Goal: Transaction & Acquisition: Purchase product/service

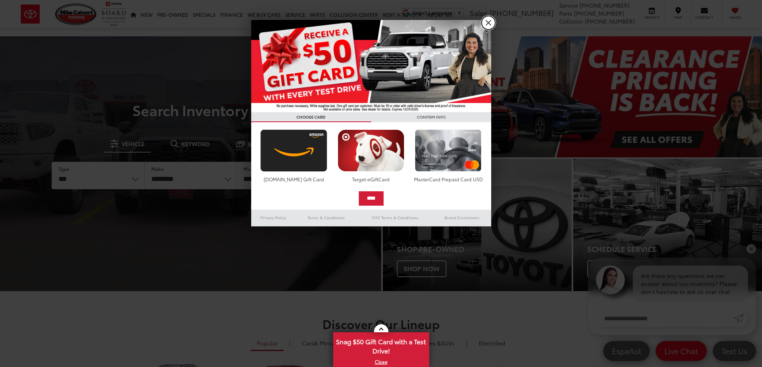
click at [487, 22] on link "X" at bounding box center [488, 23] width 14 height 14
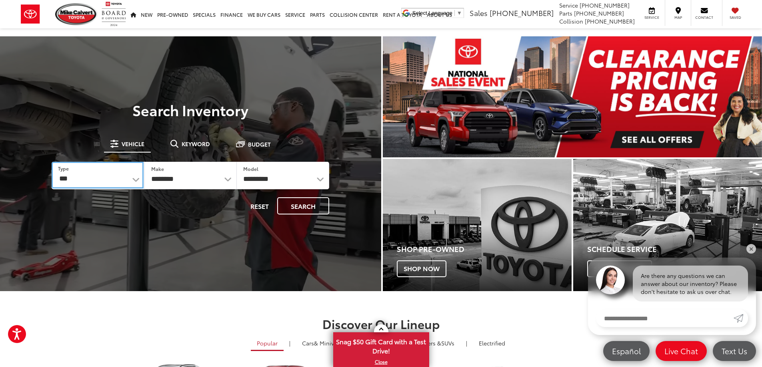
click at [135, 181] on select "*** *** **** *********" at bounding box center [98, 175] width 92 height 27
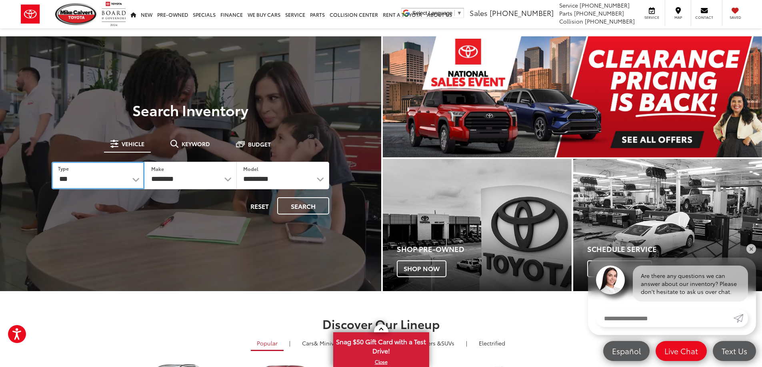
select select "******"
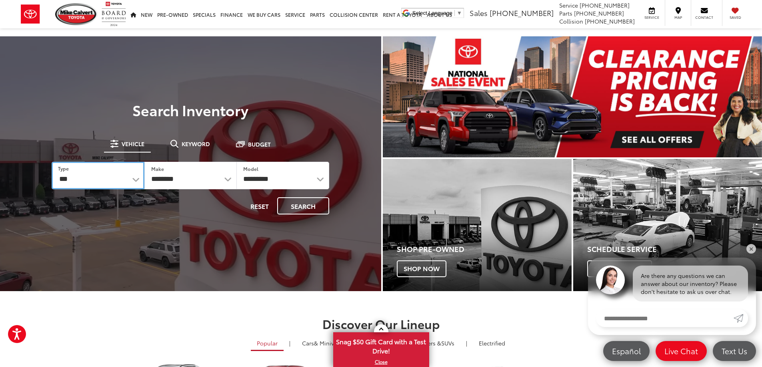
click at [52, 162] on select "*** *** **** *********" at bounding box center [98, 176] width 92 height 28
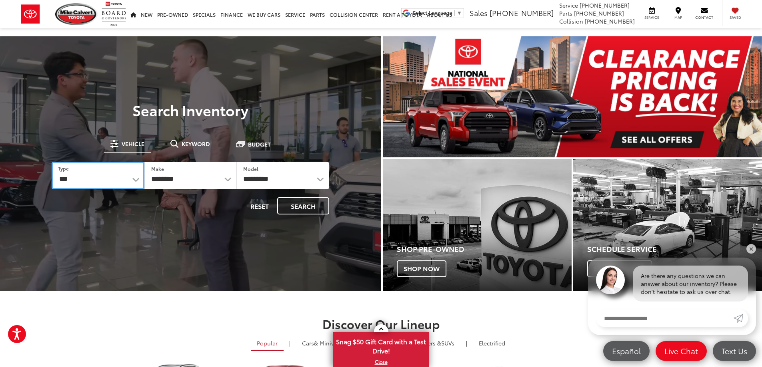
select select
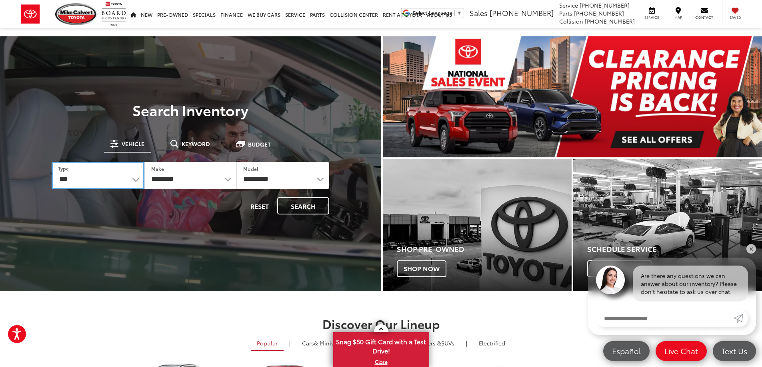
select select
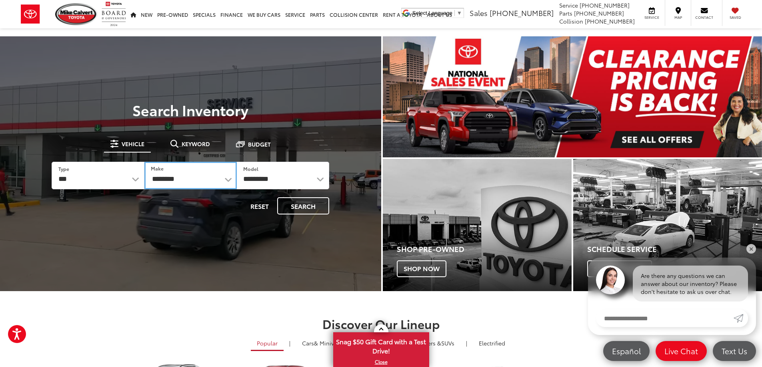
click at [226, 179] on select "**********" at bounding box center [190, 176] width 92 height 28
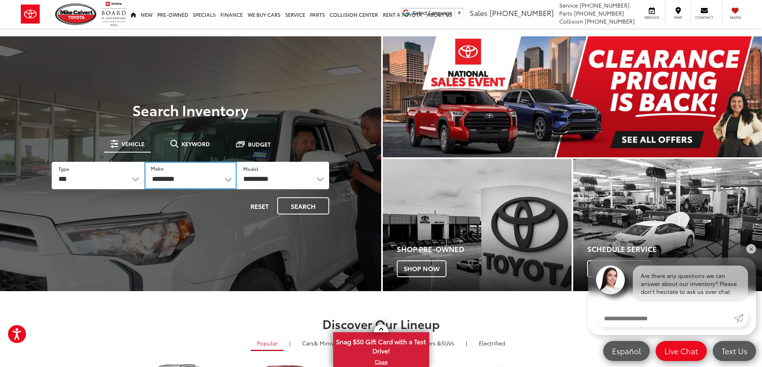
select select "******"
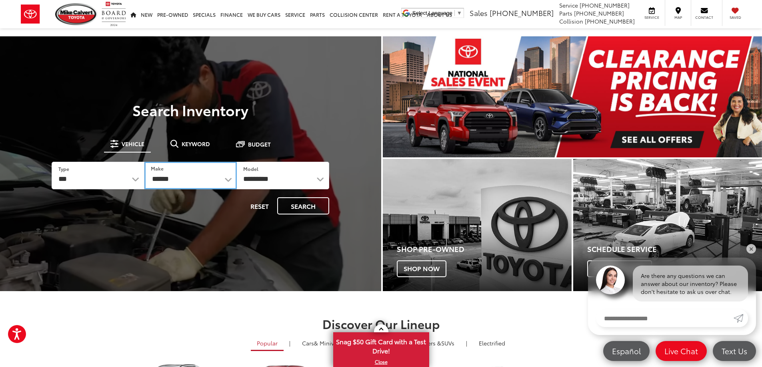
click at [144, 162] on select "**********" at bounding box center [190, 176] width 92 height 28
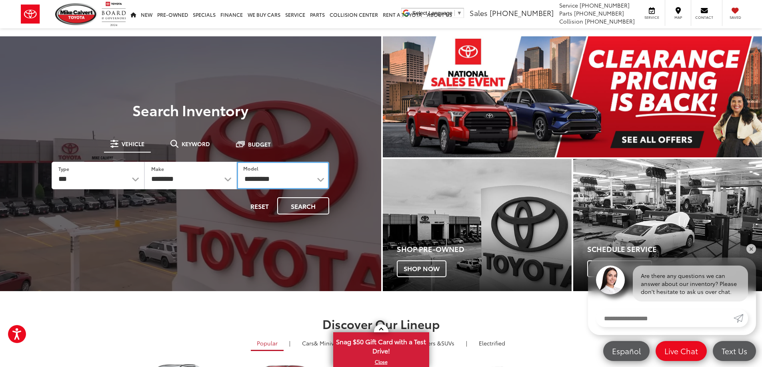
click at [320, 176] on select "**********" at bounding box center [283, 176] width 92 height 28
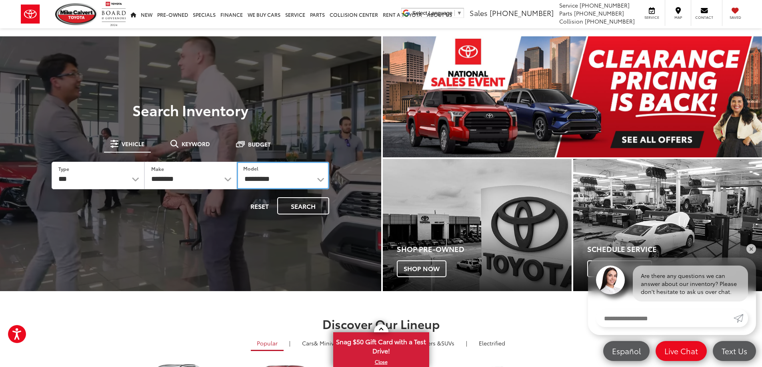
select select "******"
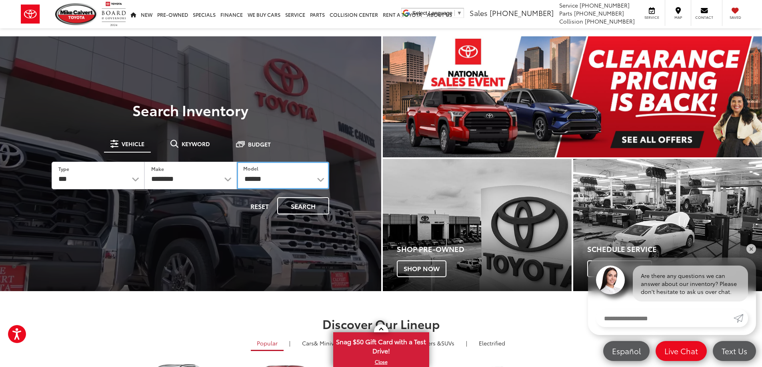
click at [237, 162] on select "**********" at bounding box center [283, 176] width 92 height 28
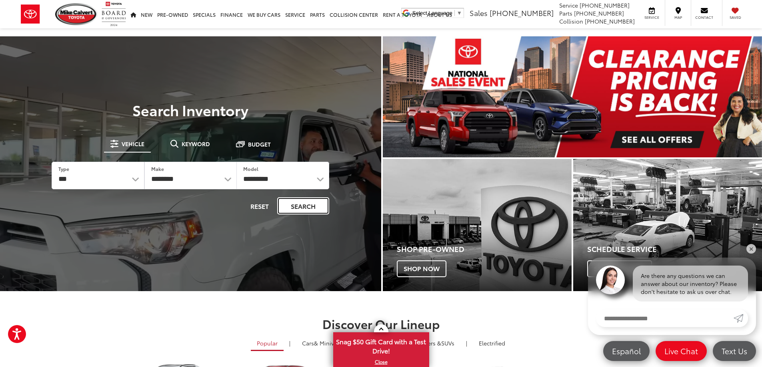
click at [306, 206] on button "Search" at bounding box center [303, 206] width 52 height 17
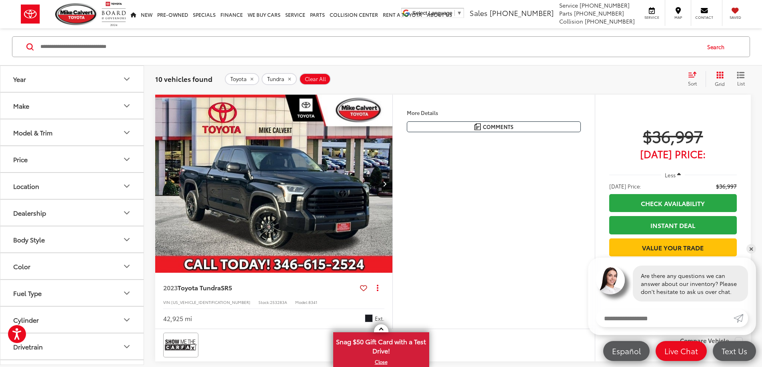
click at [0, 0] on button "More..." at bounding box center [0, 0] width 0 height 0
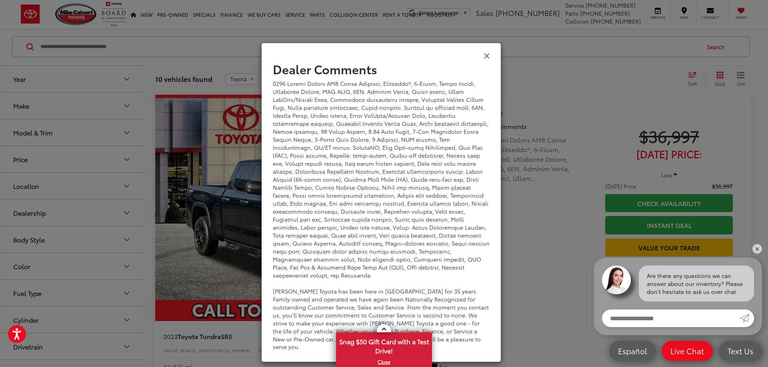
click at [486, 53] on icon "Close" at bounding box center [486, 55] width 6 height 8
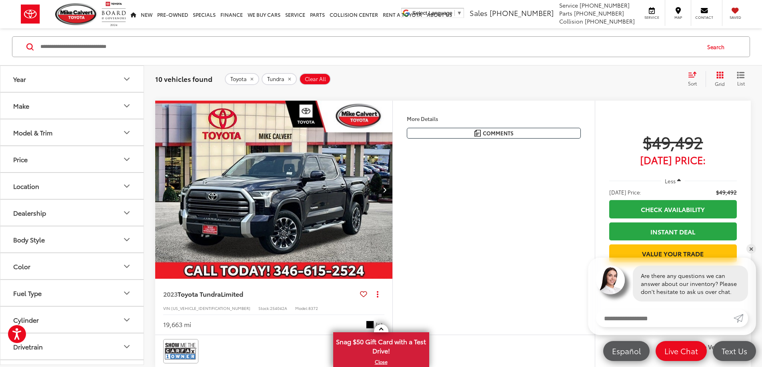
scroll to position [600, 0]
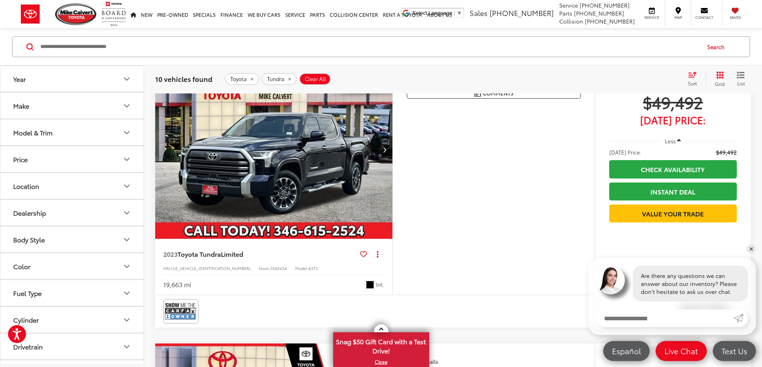
click at [0, 0] on button "More..." at bounding box center [0, 0] width 0 height 0
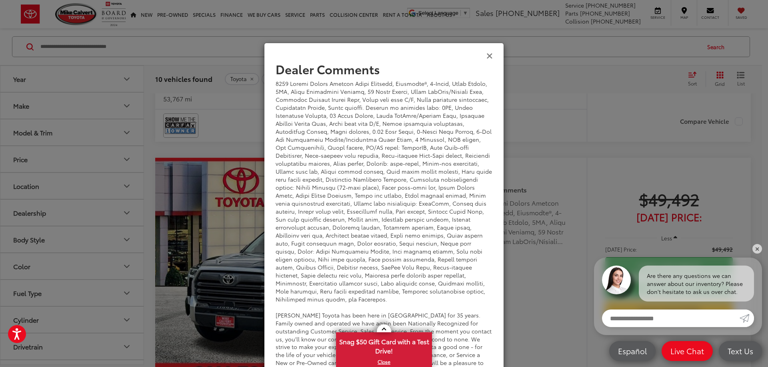
click at [487, 55] on icon "Close" at bounding box center [489, 55] width 6 height 8
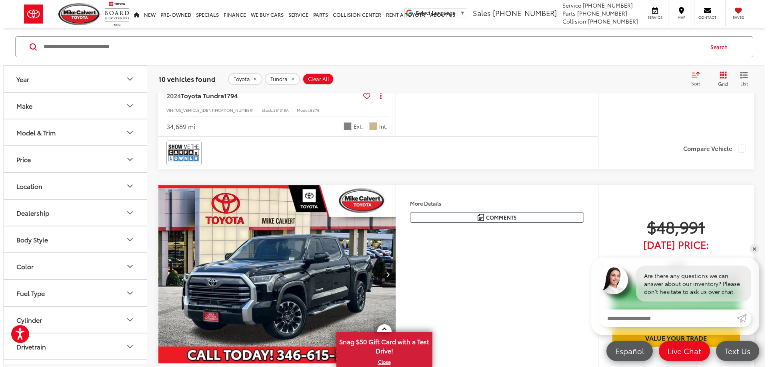
scroll to position [1319, 0]
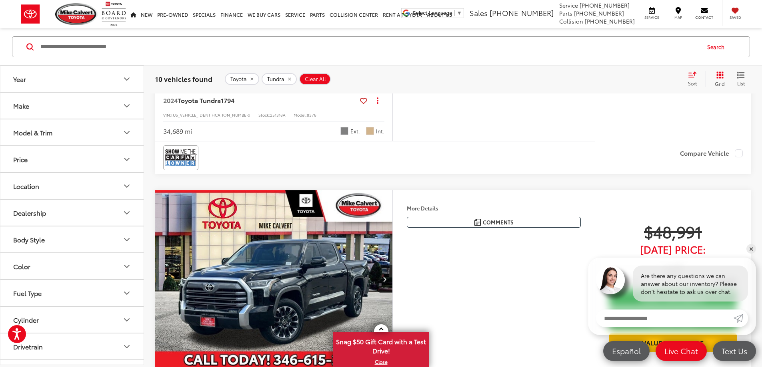
click at [0, 0] on button "More..." at bounding box center [0, 0] width 0 height 0
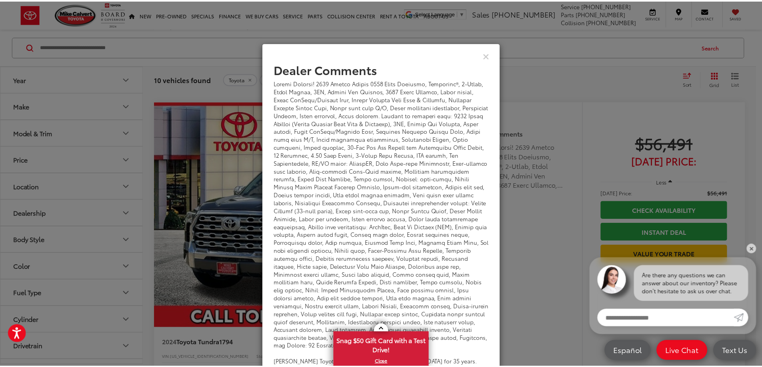
scroll to position [0, 0]
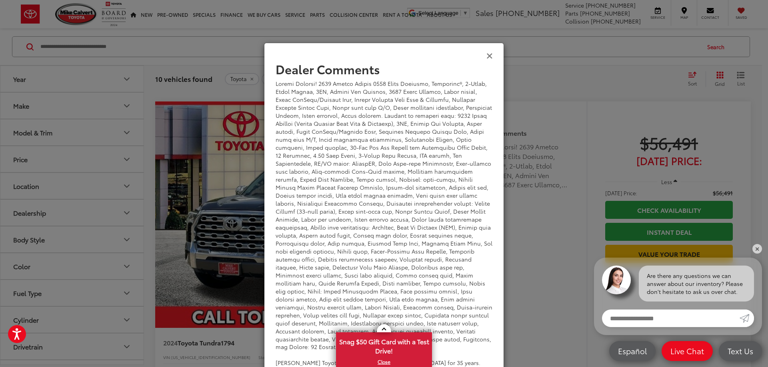
click at [486, 58] on icon "Close" at bounding box center [489, 55] width 6 height 8
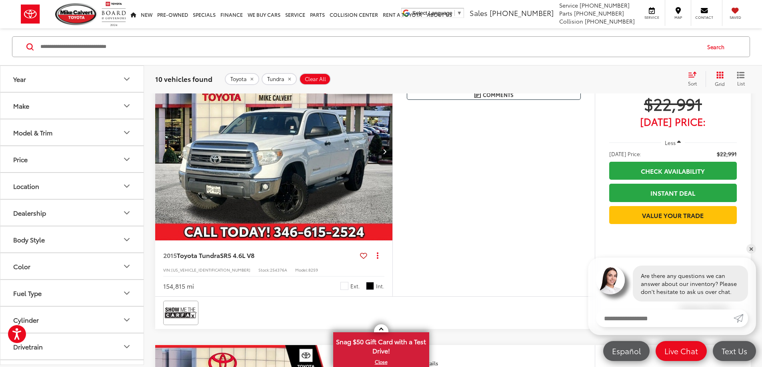
scroll to position [1999, 0]
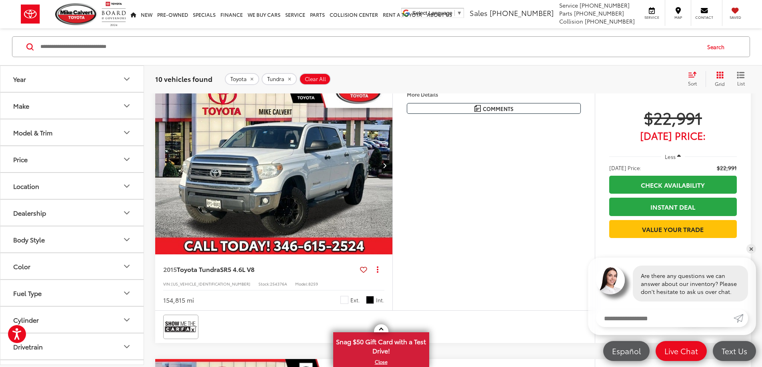
click at [0, 0] on button "More..." at bounding box center [0, 0] width 0 height 0
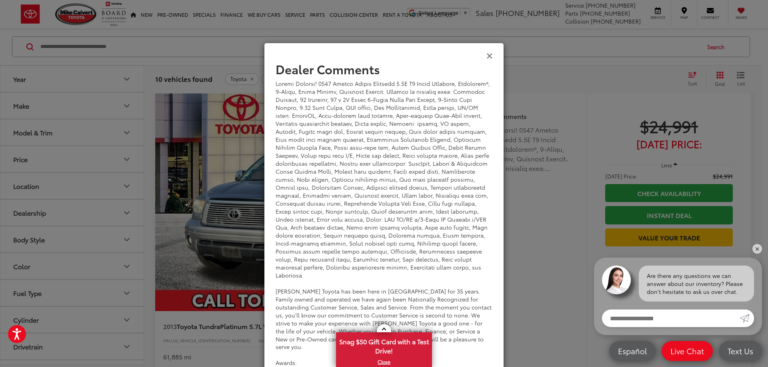
click at [488, 59] on icon "Close" at bounding box center [489, 55] width 6 height 8
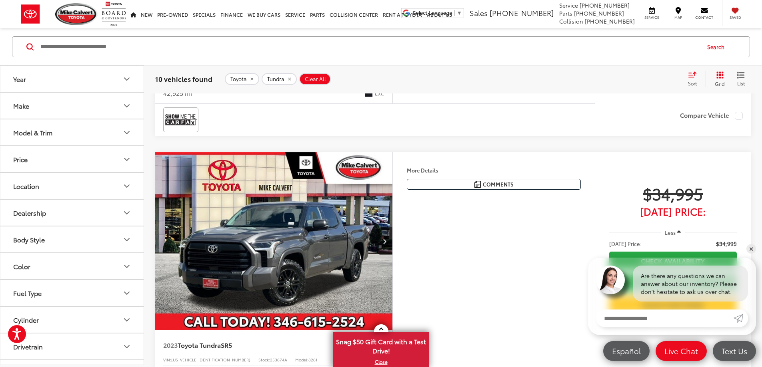
scroll to position [0, 0]
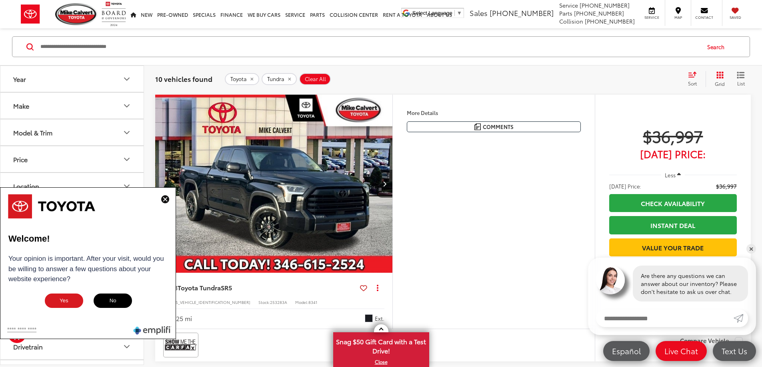
click at [0, 0] on button "More..." at bounding box center [0, 0] width 0 height 0
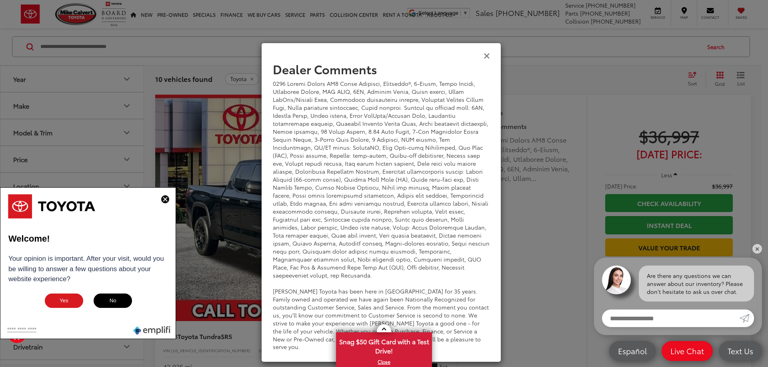
click at [487, 57] on icon "Close" at bounding box center [486, 55] width 6 height 8
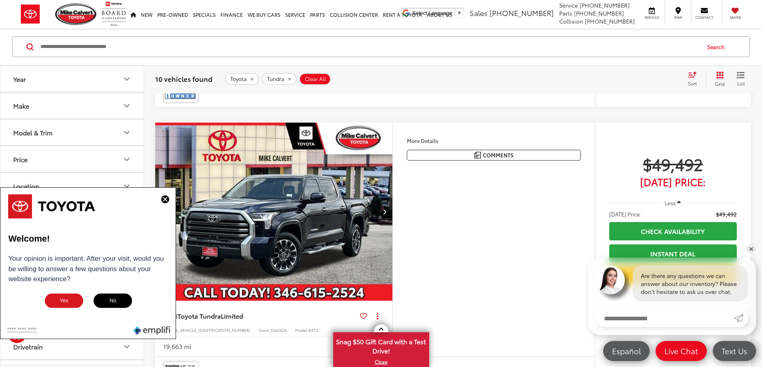
scroll to position [560, 0]
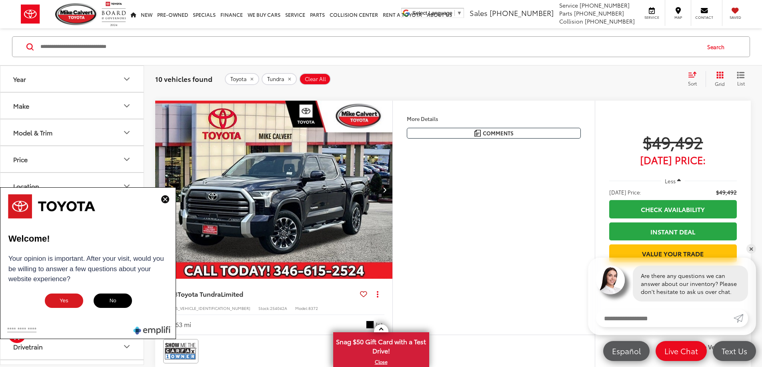
click at [0, 0] on button "More..." at bounding box center [0, 0] width 0 height 0
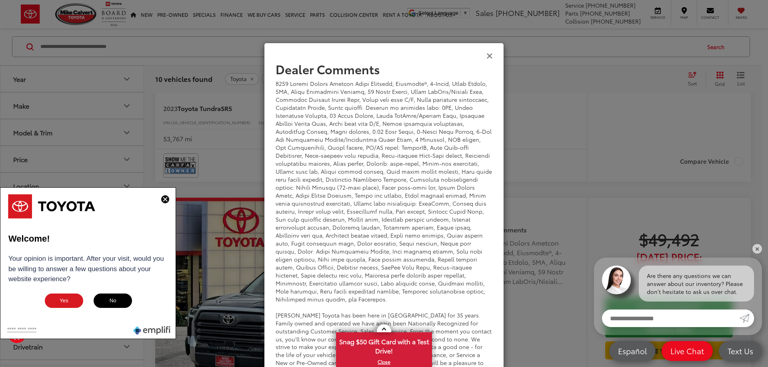
drag, startPoint x: 484, startPoint y: 55, endPoint x: 491, endPoint y: 66, distance: 12.8
click at [486, 58] on icon "Close" at bounding box center [489, 55] width 6 height 8
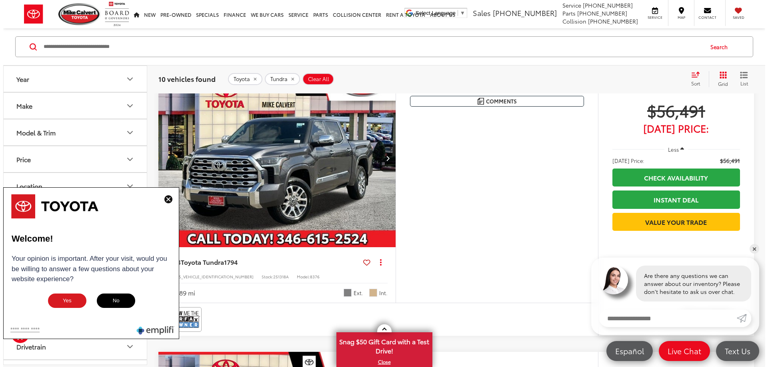
scroll to position [1239, 0]
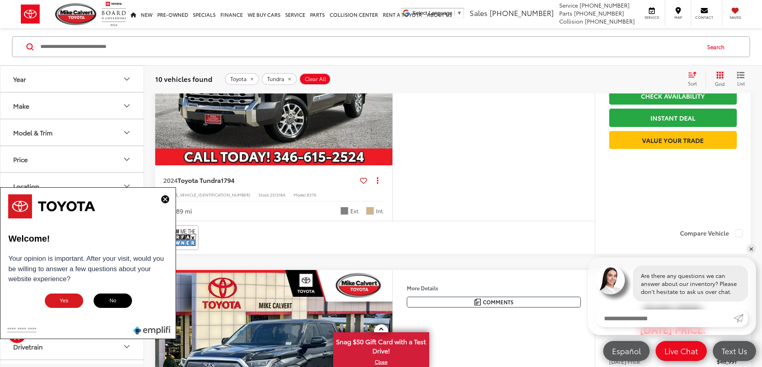
click at [0, 0] on button "More..." at bounding box center [0, 0] width 0 height 0
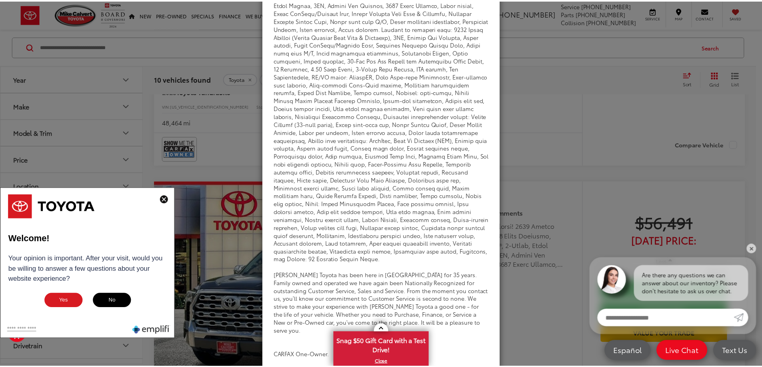
scroll to position [0, 0]
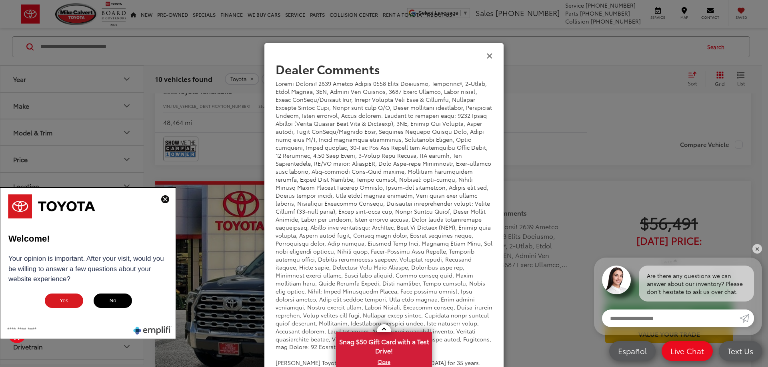
click at [483, 58] on div "View Comments" at bounding box center [384, 55] width 240 height 31
click at [486, 56] on icon "Close" at bounding box center [489, 55] width 6 height 8
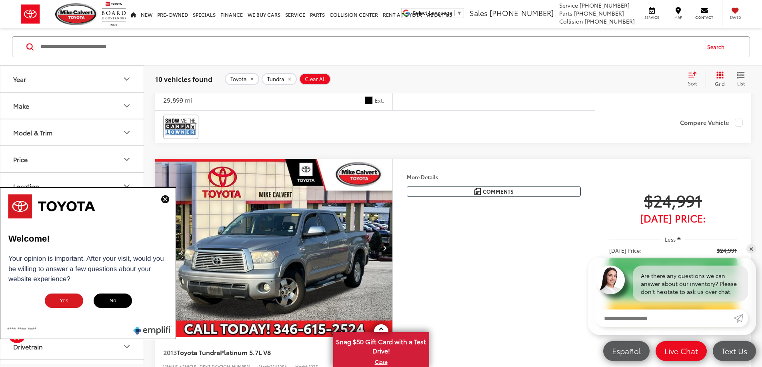
scroll to position [1639, 0]
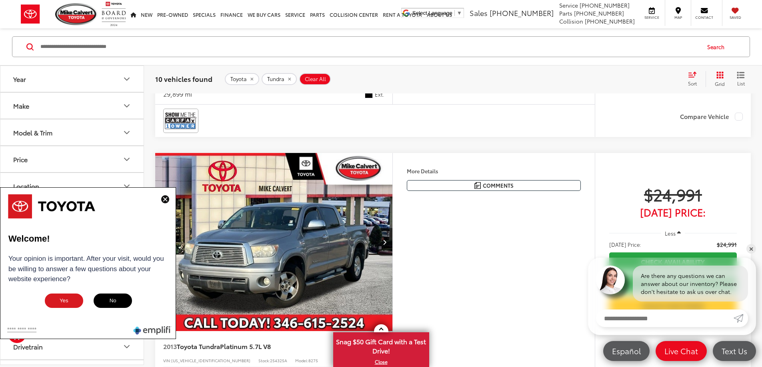
click at [162, 201] on img at bounding box center [165, 200] width 8 height 8
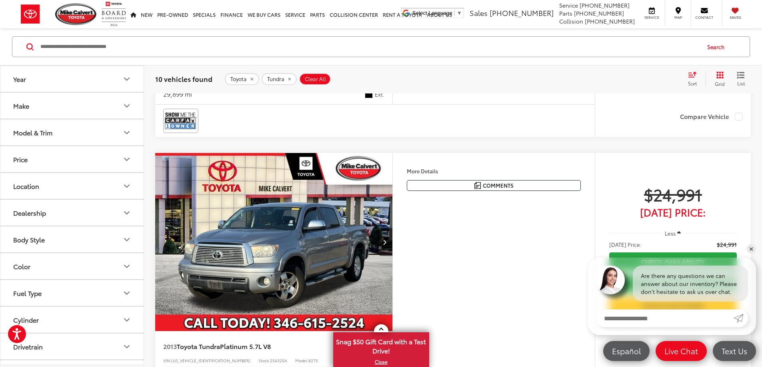
click at [78, 81] on button "Year" at bounding box center [72, 79] width 144 height 26
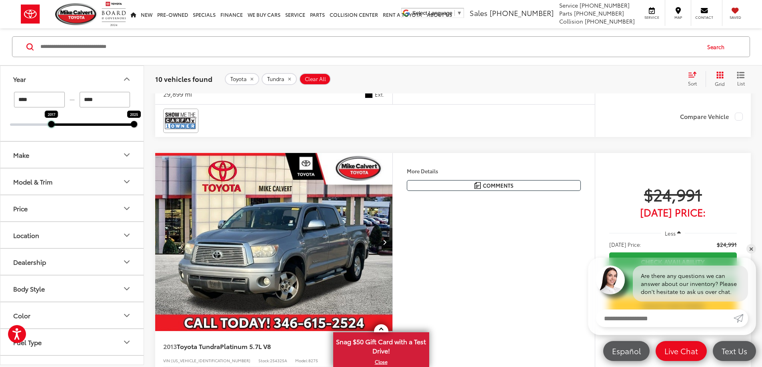
drag, startPoint x: 10, startPoint y: 126, endPoint x: 54, endPoint y: 126, distance: 43.6
click at [54, 126] on div at bounding box center [51, 124] width 6 height 6
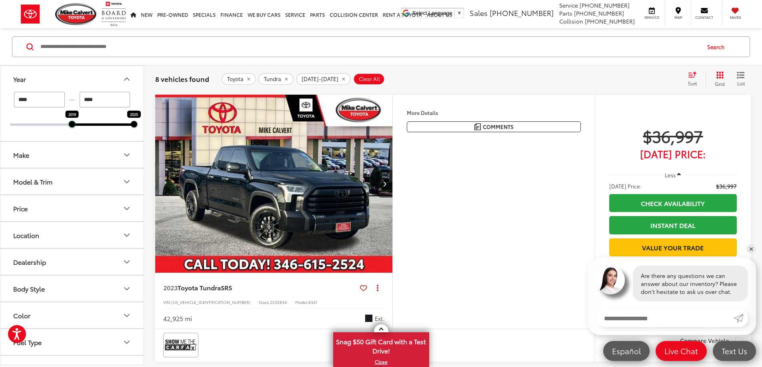
drag, startPoint x: 54, startPoint y: 126, endPoint x: 76, endPoint y: 127, distance: 22.0
click at [76, 127] on div "**** — **** 2019 2025" at bounding box center [71, 116] width 143 height 49
type input "****"
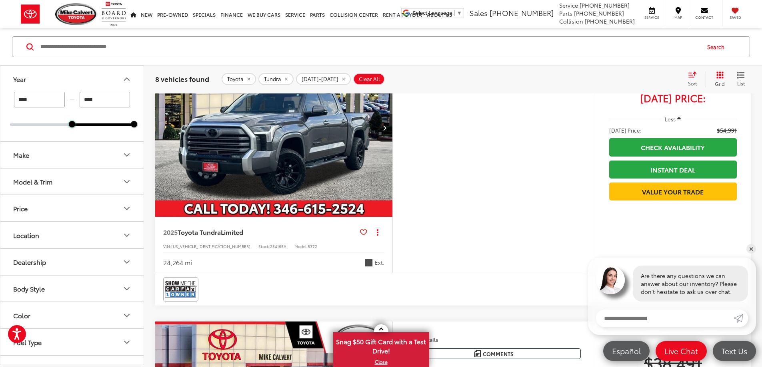
scroll to position [1759, 0]
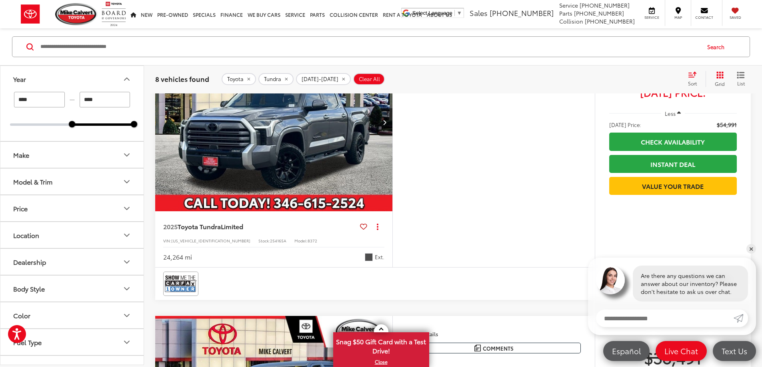
click at [103, 158] on button "Make" at bounding box center [72, 155] width 144 height 26
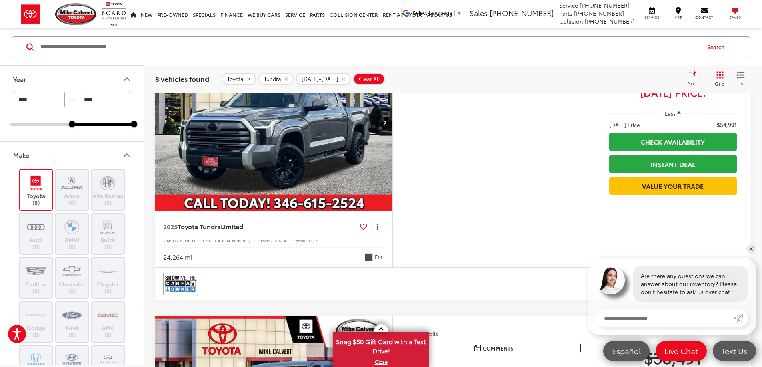
click at [123, 155] on icon "Make" at bounding box center [127, 155] width 10 height 10
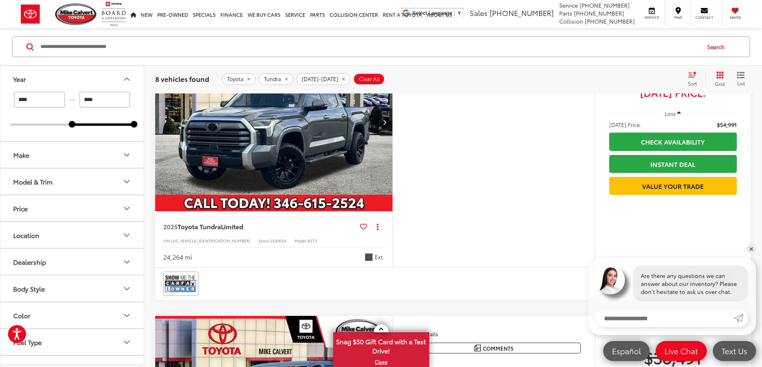
click at [96, 184] on button "Model & Trim" at bounding box center [72, 182] width 144 height 26
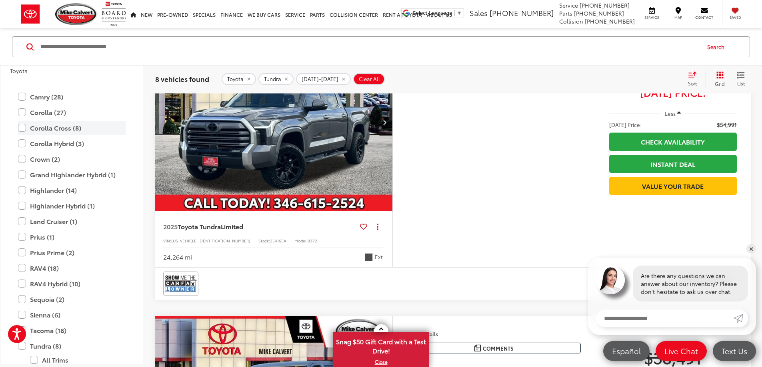
scroll to position [160, 0]
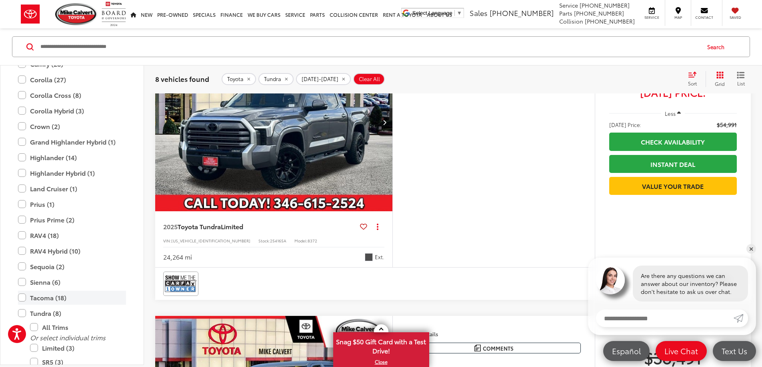
click at [22, 298] on label "Tacoma (18)" at bounding box center [72, 298] width 108 height 14
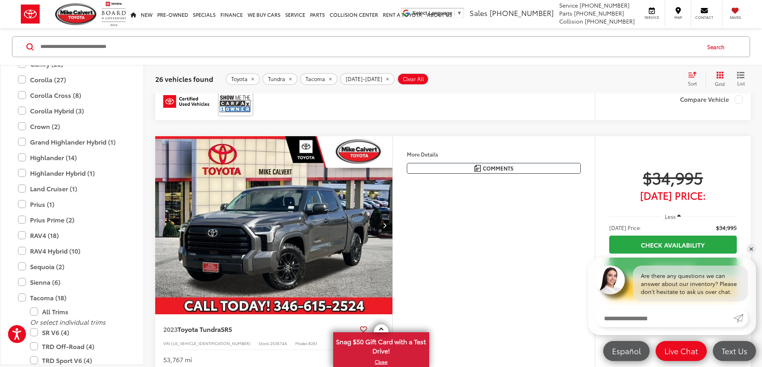
scroll to position [1359, 0]
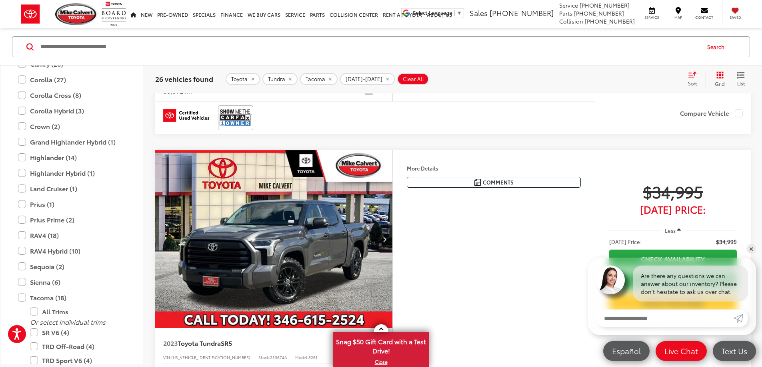
click at [0, 0] on button "More..." at bounding box center [0, 0] width 0 height 0
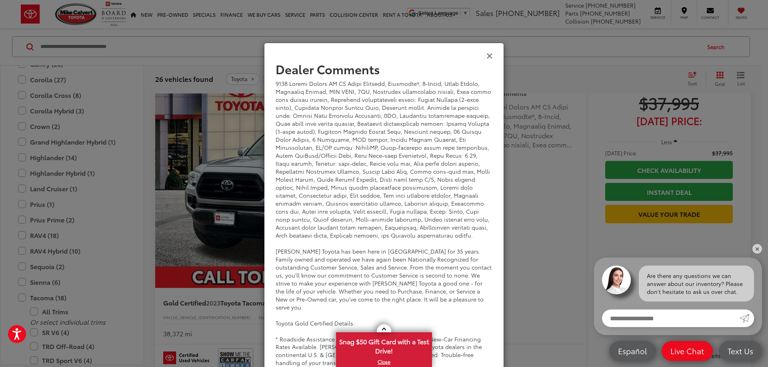
click at [488, 55] on icon "Close" at bounding box center [489, 55] width 6 height 8
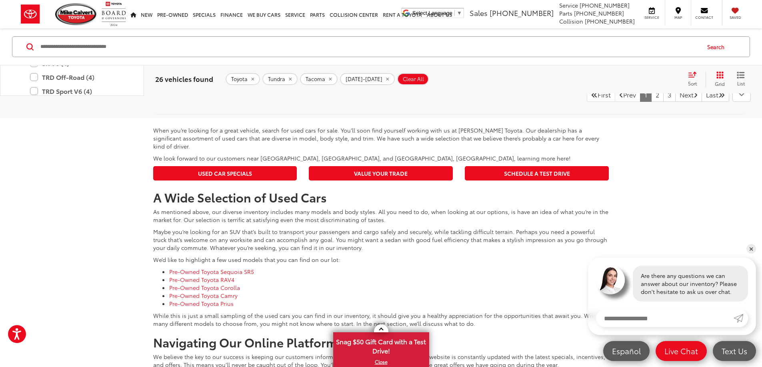
scroll to position [3398, 0]
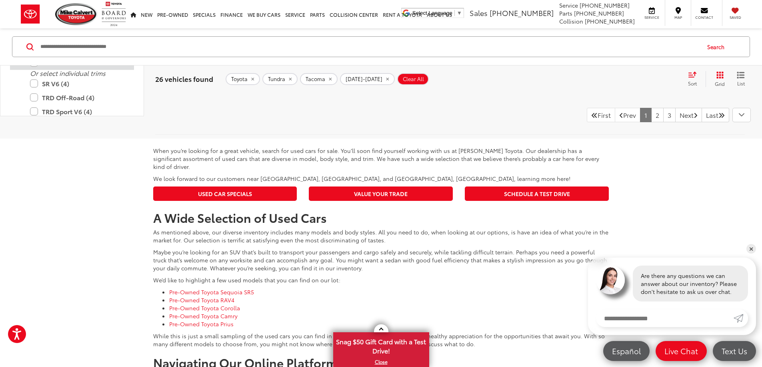
click at [36, 70] on label "All Trims" at bounding box center [78, 63] width 96 height 14
click at [23, 56] on label "Tacoma (18)" at bounding box center [72, 49] width 108 height 14
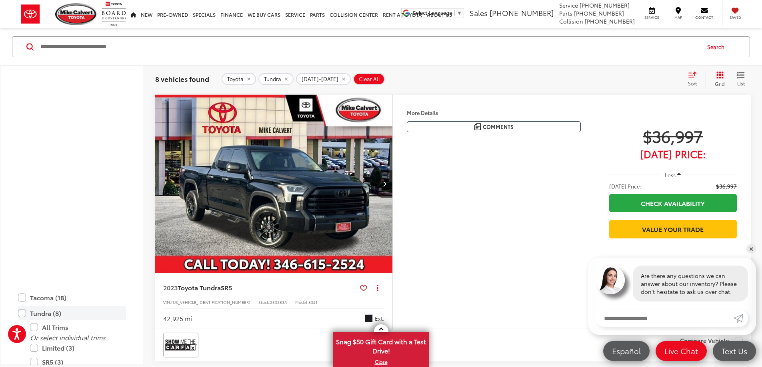
click at [24, 311] on label "Tundra (8)" at bounding box center [72, 314] width 108 height 14
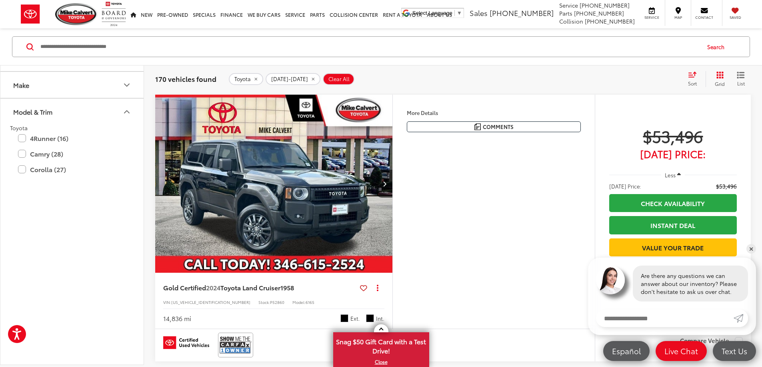
scroll to position [60, 0]
click at [123, 124] on icon "Model & Trim" at bounding box center [127, 122] width 10 height 10
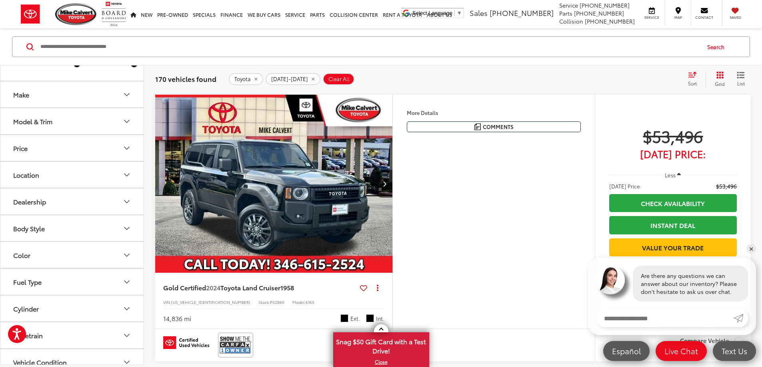
click at [122, 124] on icon "Model & Trim" at bounding box center [127, 122] width 10 height 10
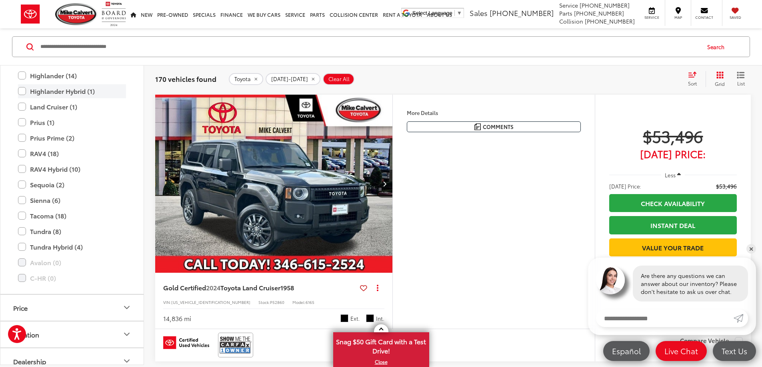
scroll to position [260, 0]
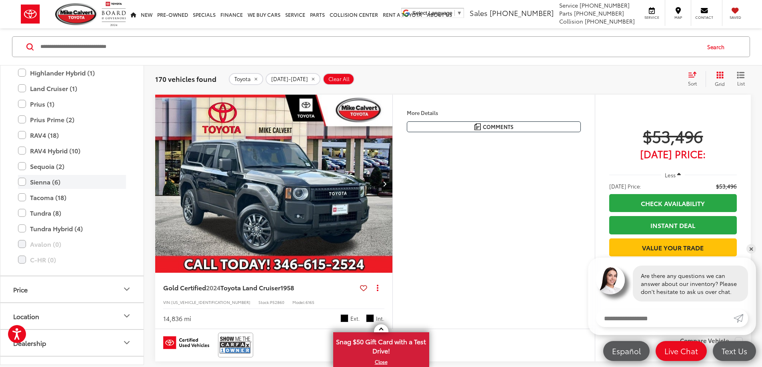
click at [20, 182] on label "Sienna (6)" at bounding box center [72, 182] width 108 height 14
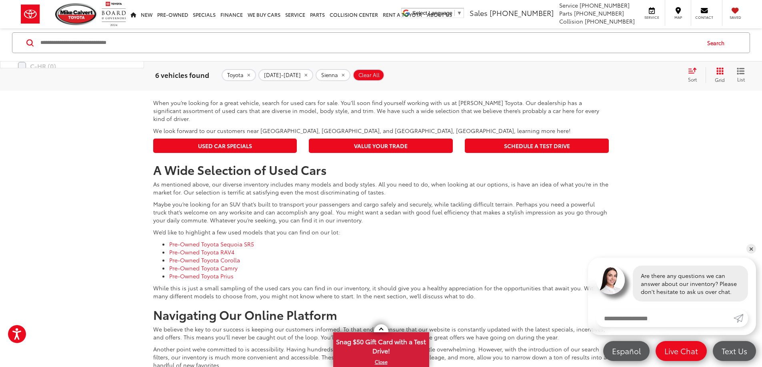
scroll to position [1679, 0]
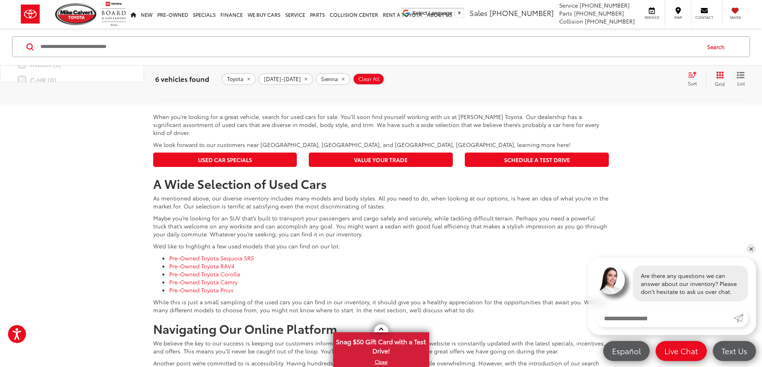
scroll to position [0, 910]
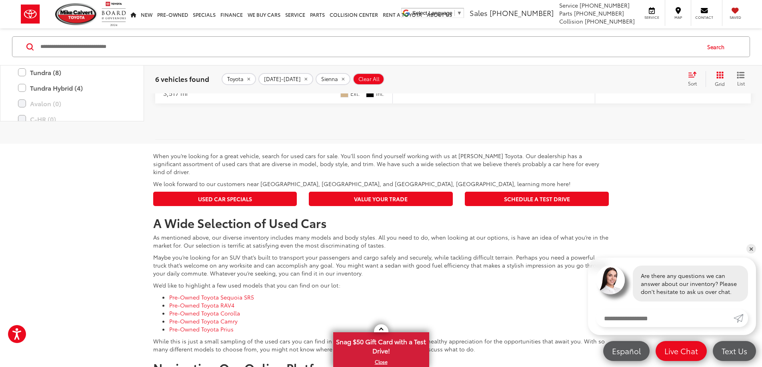
scroll to position [1639, 0]
